Goal: Information Seeking & Learning: Learn about a topic

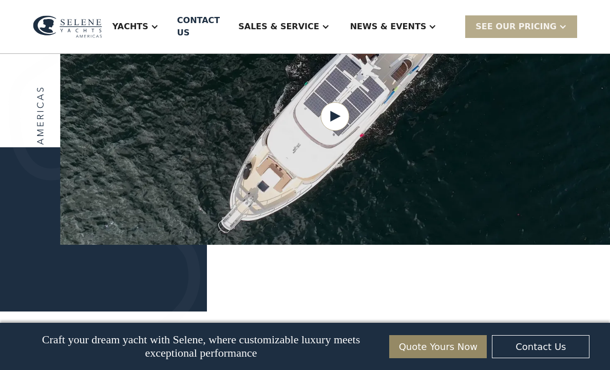
scroll to position [1341, 0]
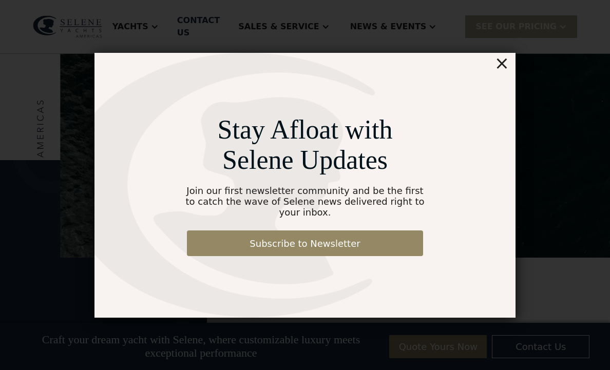
click at [509, 59] on div "×" at bounding box center [502, 63] width 15 height 21
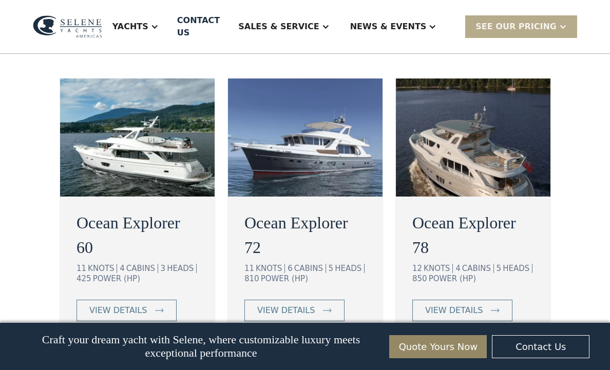
scroll to position [1836, 0]
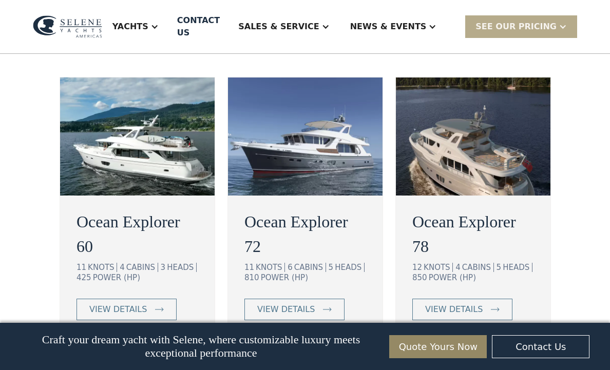
click at [557, 317] on div "Ocean Explorer 60 11 KNOTS 4 CABINS 3 HEADS 425 POWER (HP) view details Ocean E…" at bounding box center [305, 209] width 504 height 264
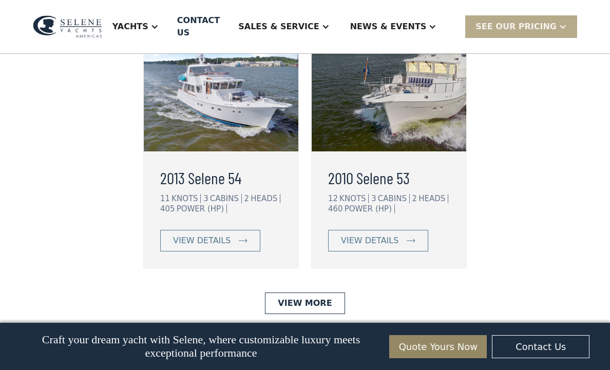
scroll to position [2652, 0]
click at [384, 248] on div "view details" at bounding box center [370, 241] width 58 height 12
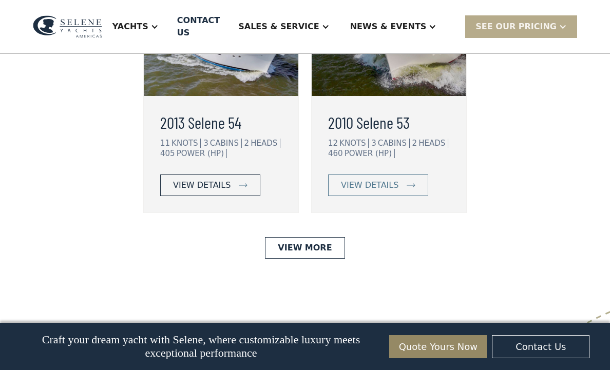
click at [222, 192] on div "view details" at bounding box center [202, 185] width 58 height 12
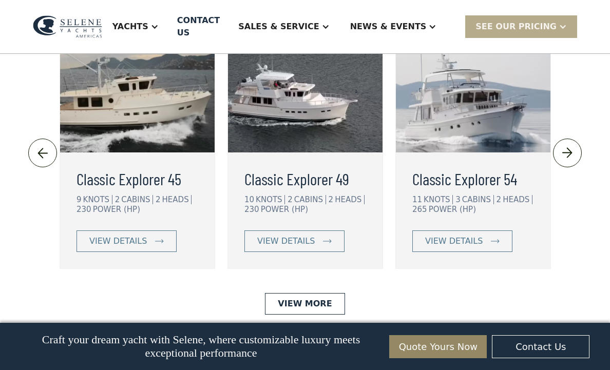
scroll to position [2307, 0]
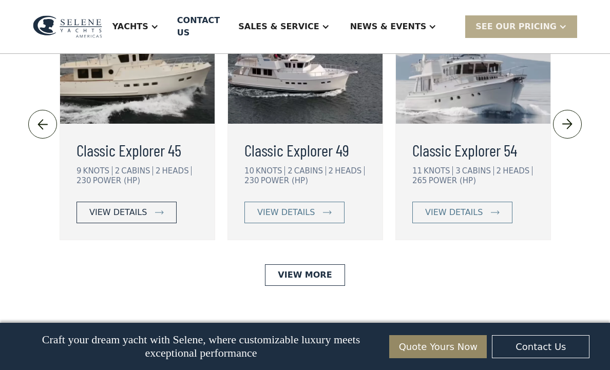
click at [112, 219] on div "view details" at bounding box center [118, 213] width 58 height 12
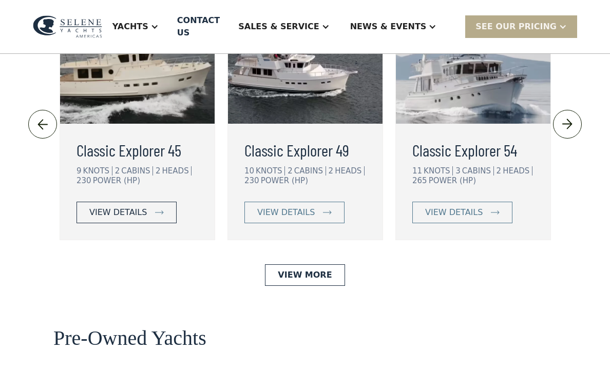
scroll to position [2363, 0]
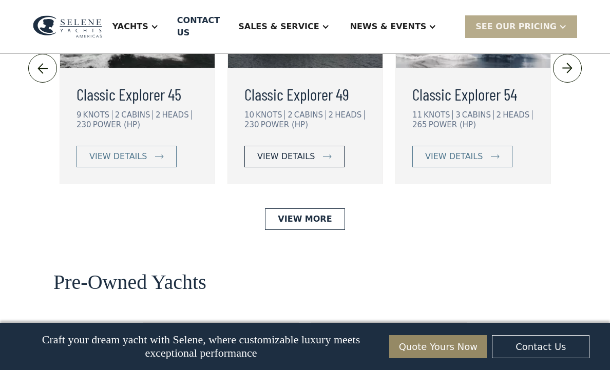
click at [295, 163] on div "view details" at bounding box center [286, 157] width 58 height 12
